Goal: Navigation & Orientation: Find specific page/section

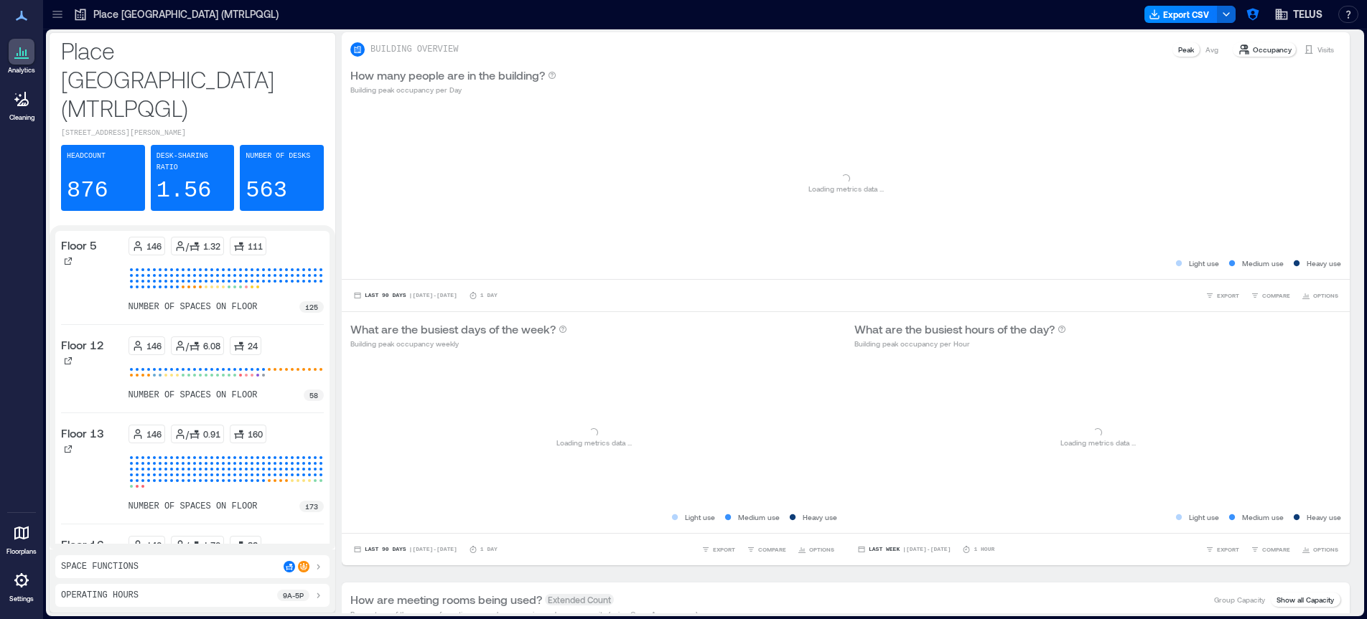
click at [54, 11] on icon at bounding box center [56, 11] width 9 height 1
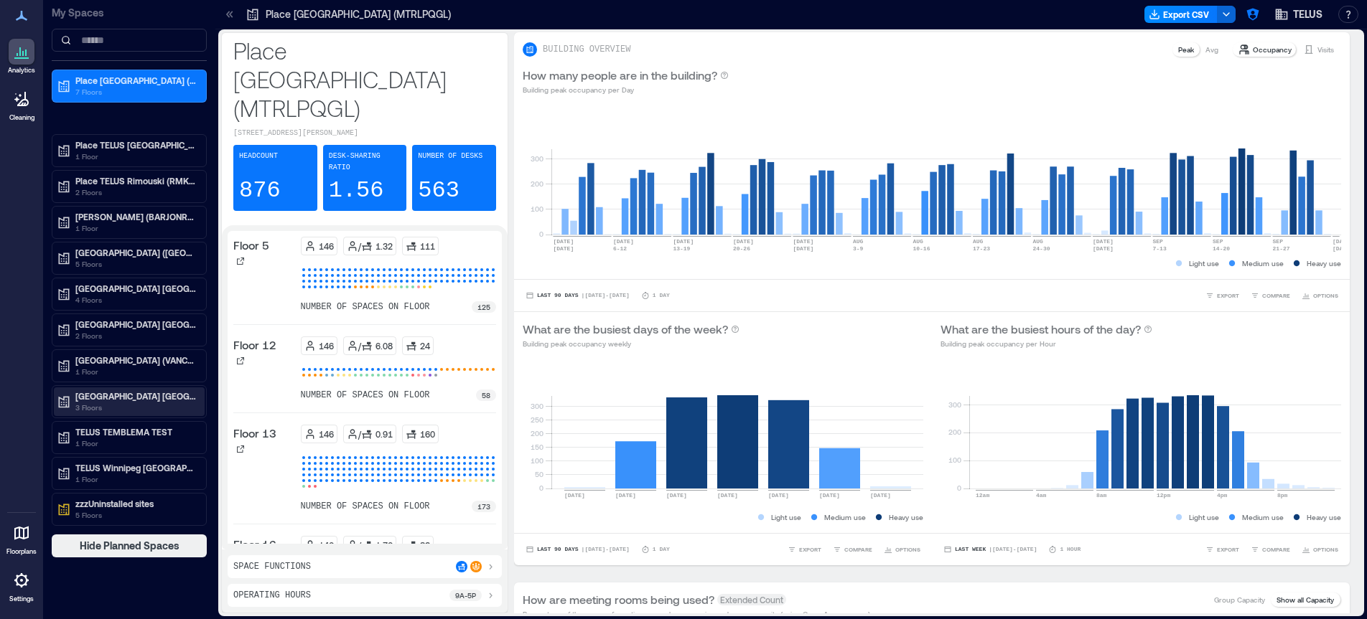
click at [144, 403] on p "3 Floors" at bounding box center [135, 407] width 121 height 11
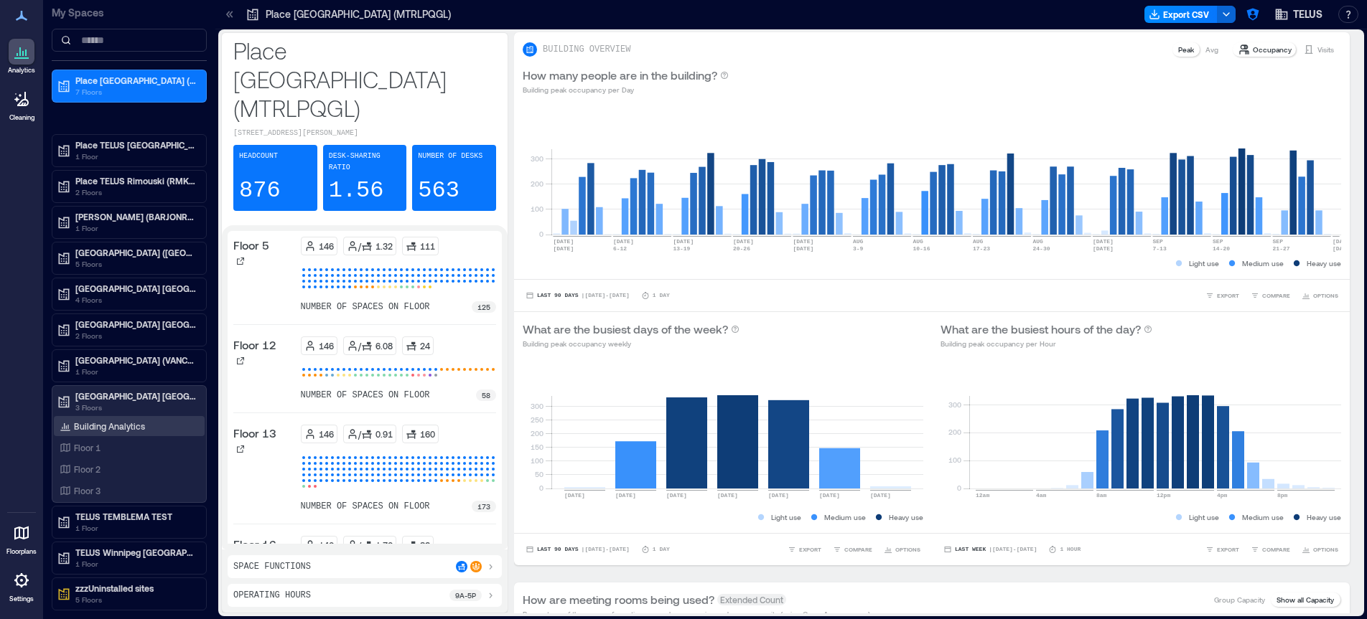
click at [123, 423] on p "Building Analytics" at bounding box center [109, 426] width 71 height 11
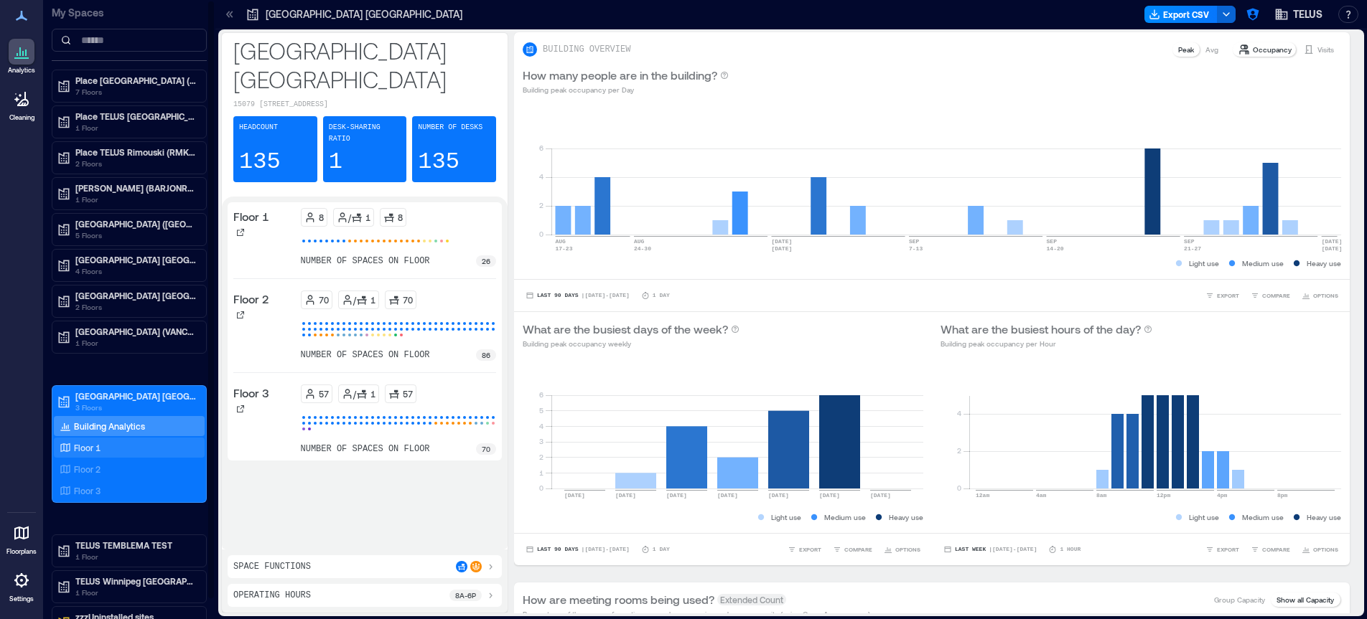
click at [121, 449] on div "Floor 1" at bounding box center [126, 448] width 139 height 14
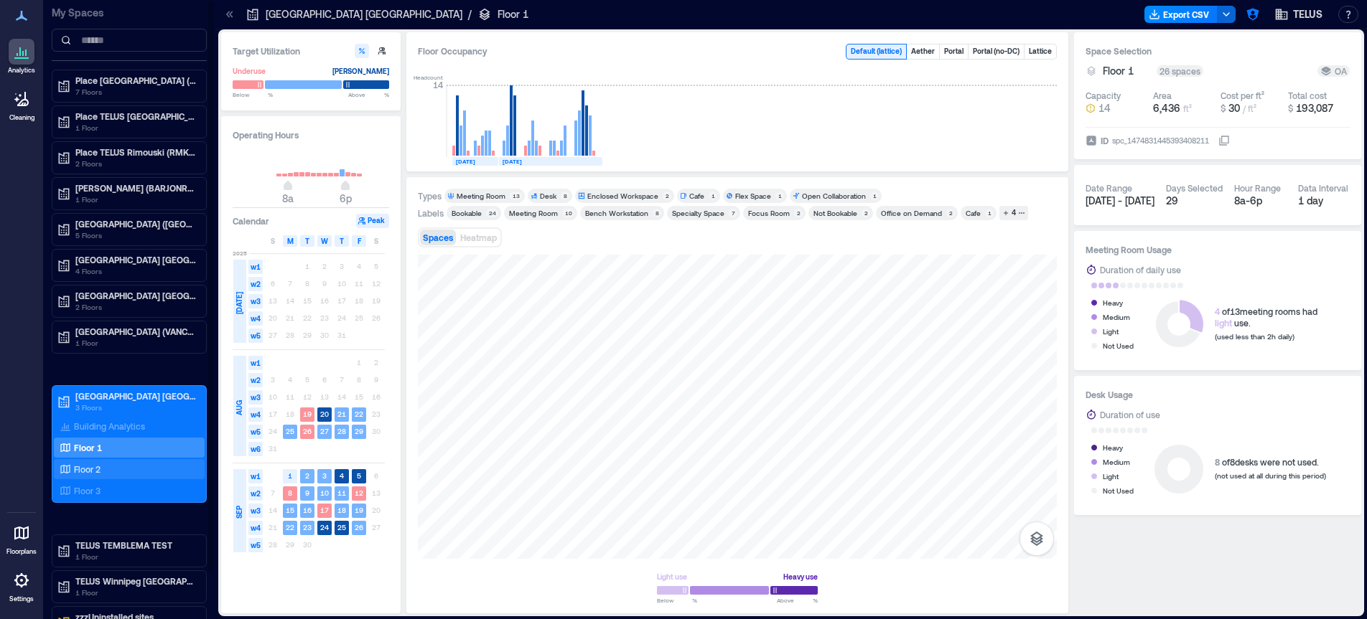
click at [128, 472] on div "Floor 2" at bounding box center [126, 469] width 139 height 14
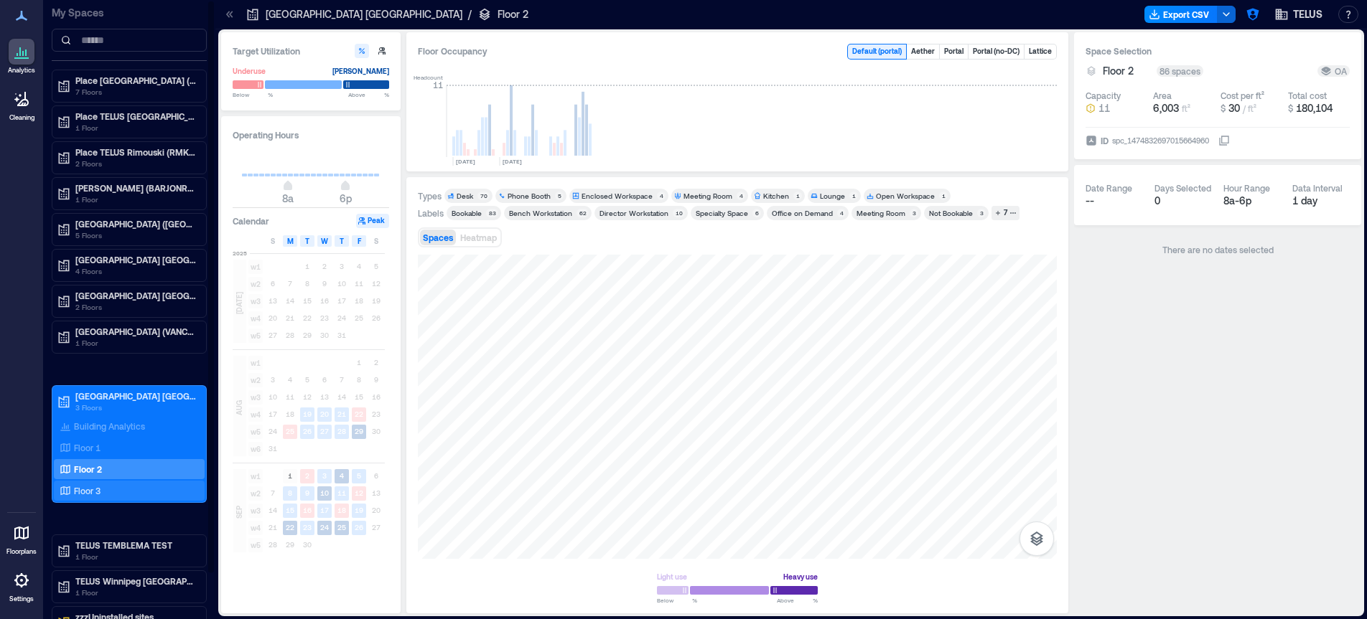
click at [130, 490] on div "Floor 3" at bounding box center [126, 491] width 139 height 14
